Goal: Task Accomplishment & Management: Use online tool/utility

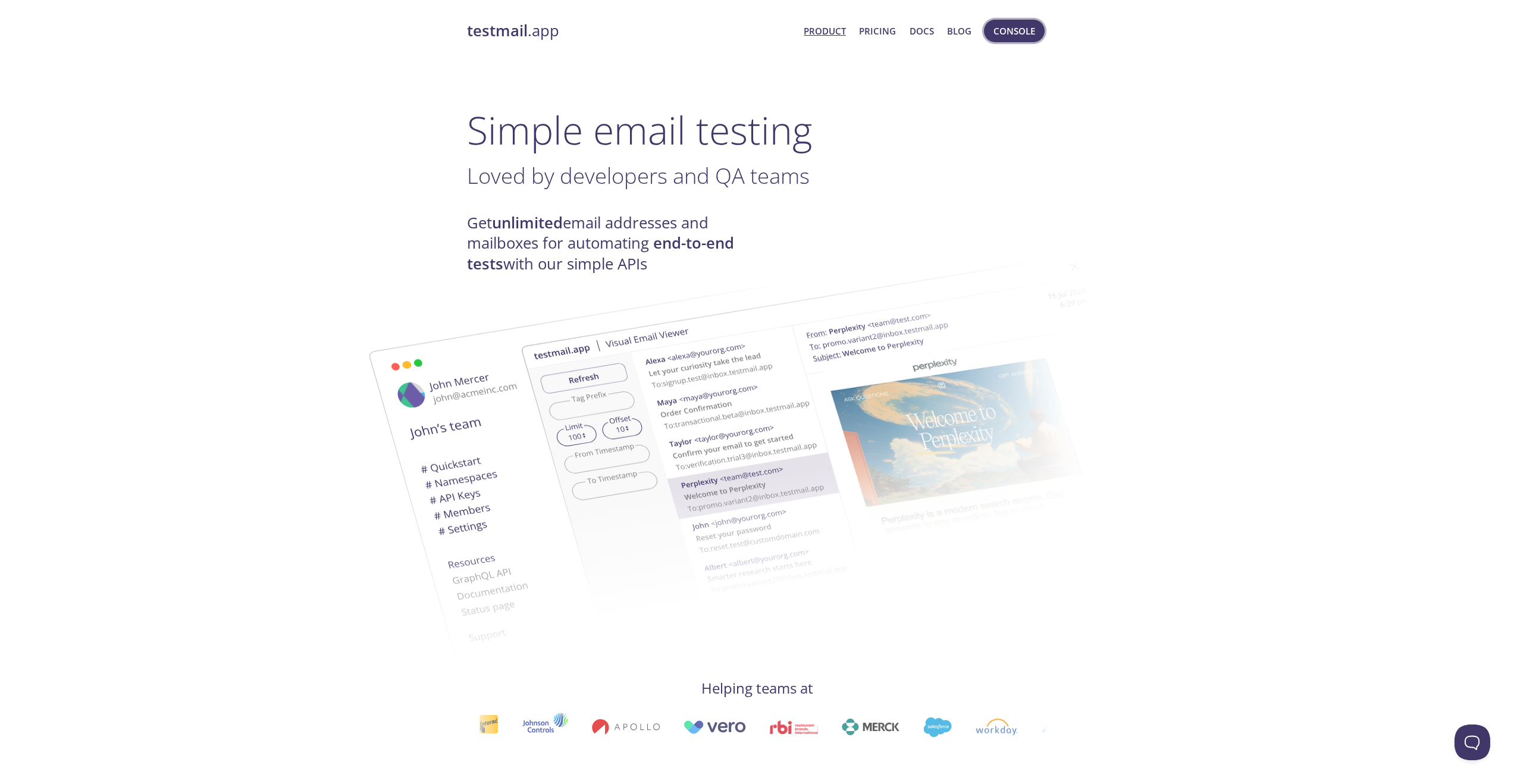
click at [1018, 34] on span "Console" at bounding box center [1014, 31] width 41 height 15
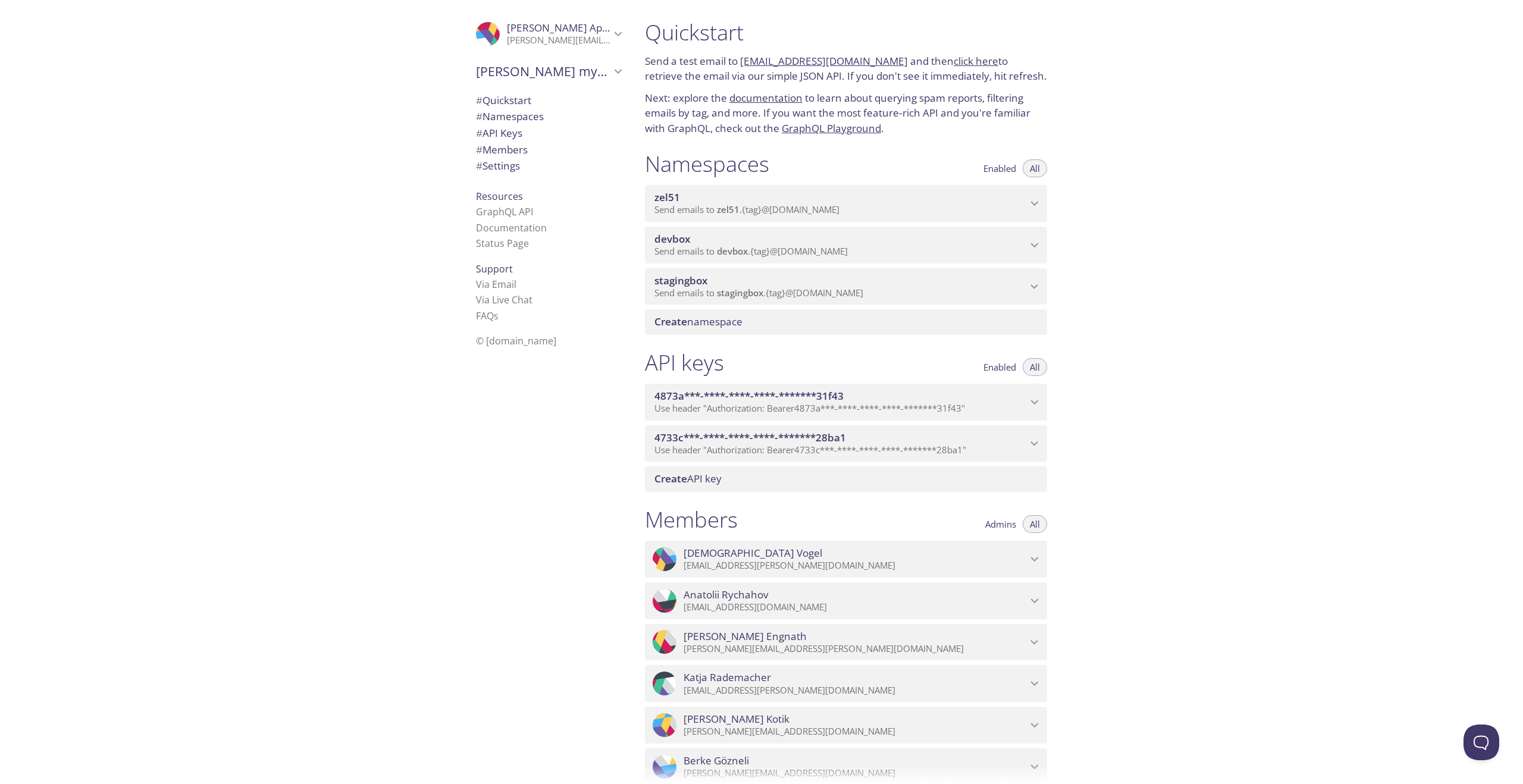
click at [756, 276] on span "stagingbox" at bounding box center [840, 280] width 372 height 13
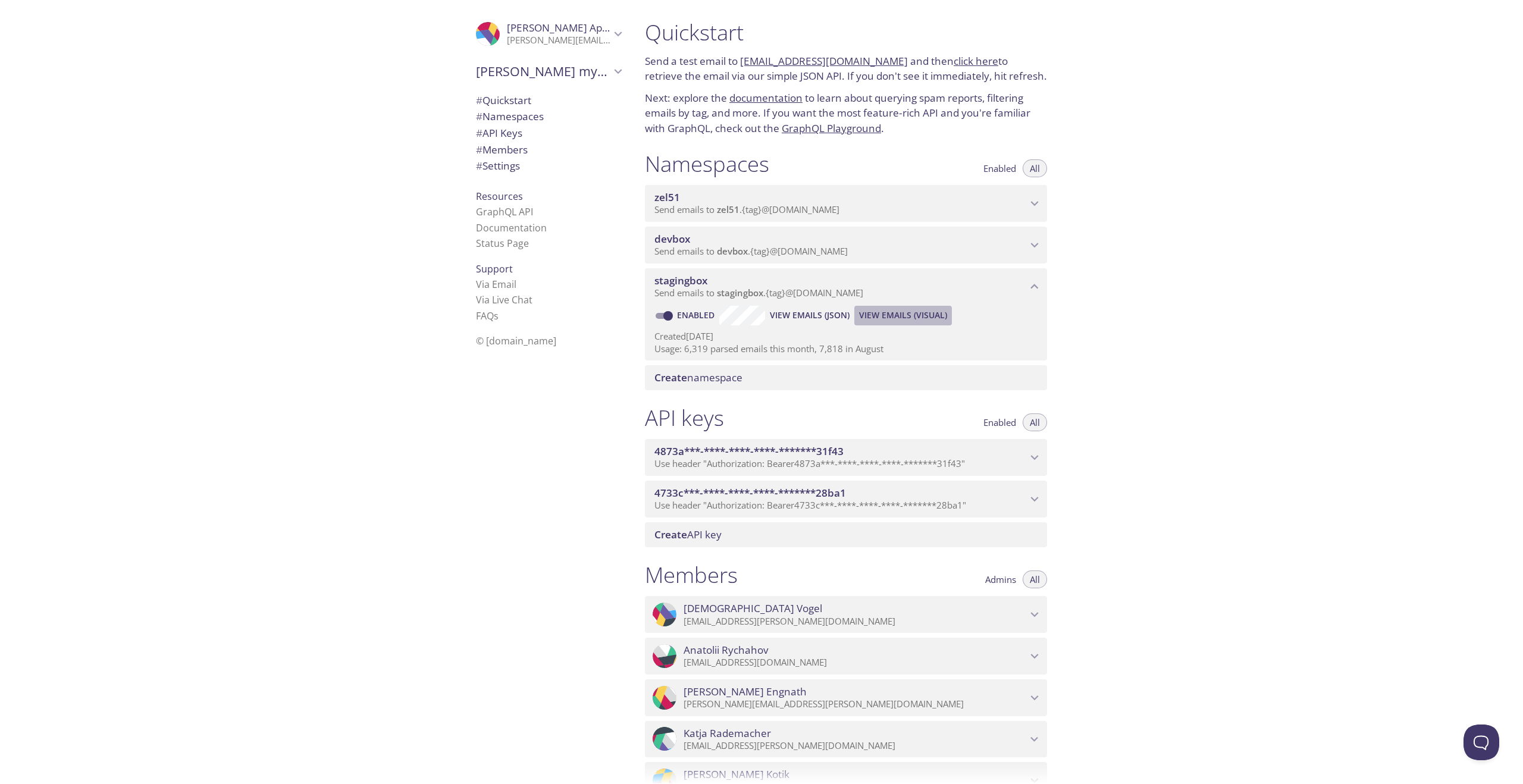
click at [890, 319] on span "View Emails (Visual)" at bounding box center [903, 315] width 88 height 14
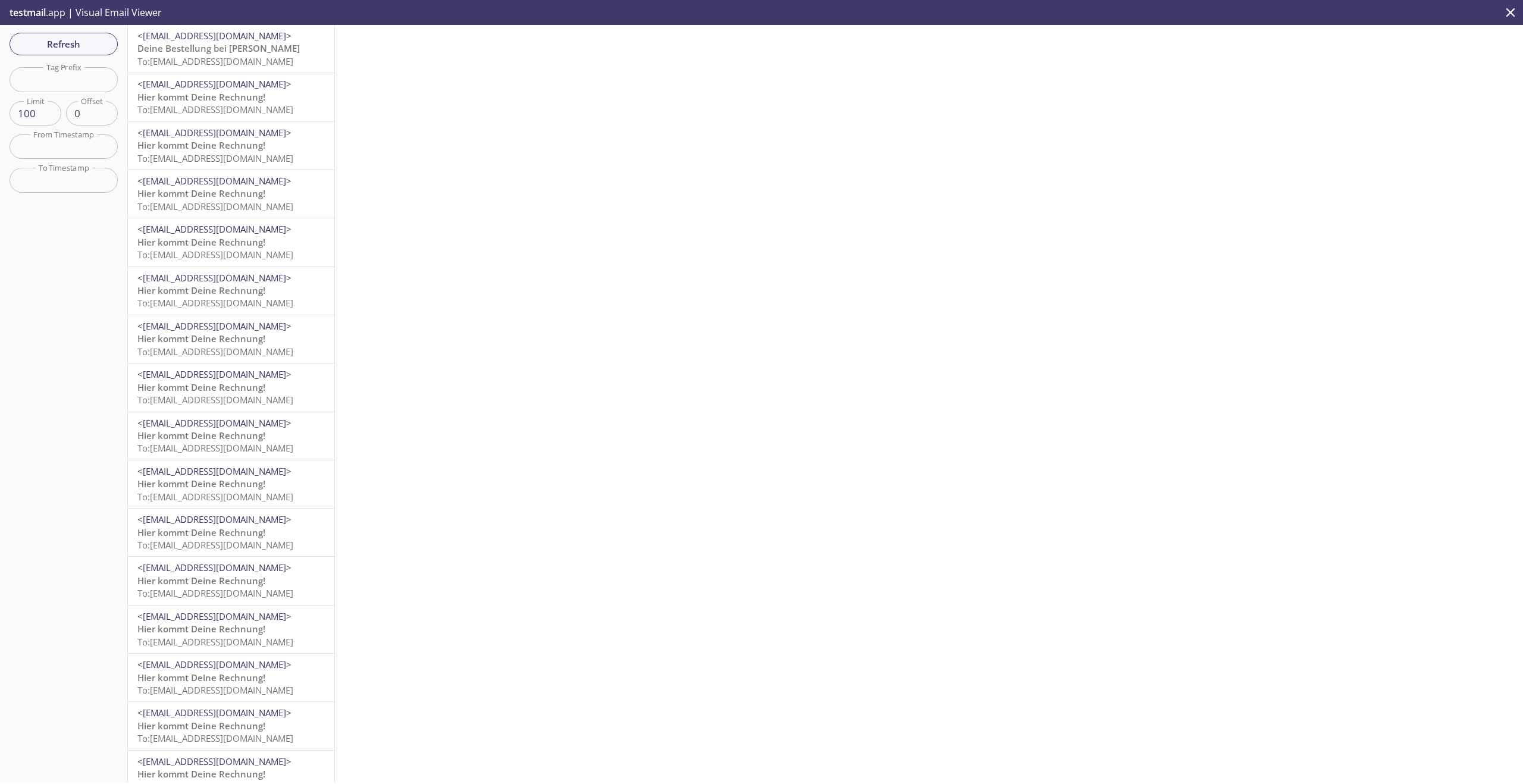
click at [276, 61] on span "To: [EMAIL_ADDRESS][DOMAIN_NAME]" at bounding box center [215, 61] width 155 height 12
